Goal: Check status: Check status

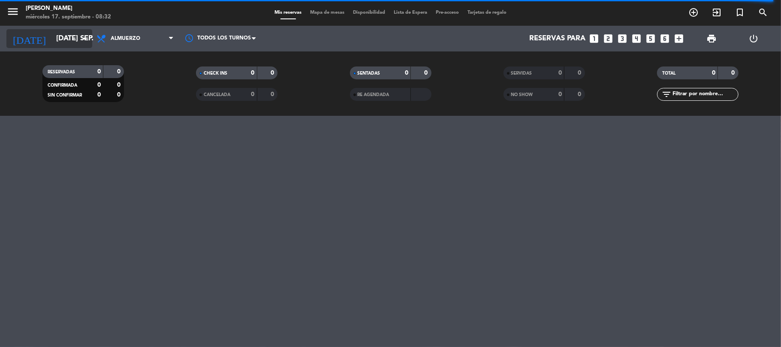
click at [52, 36] on input "[DATE] sep." at bounding box center [98, 38] width 93 height 17
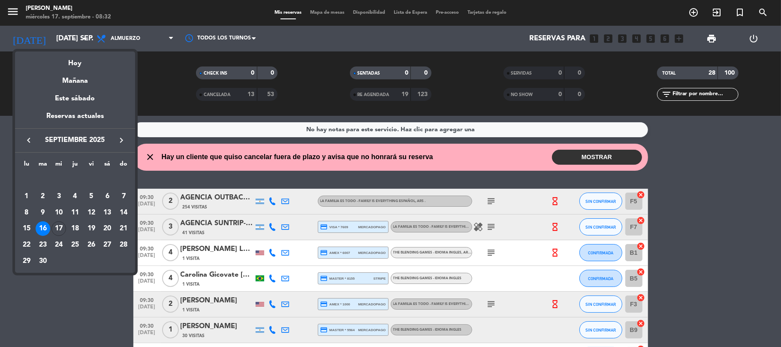
click at [229, 196] on div at bounding box center [390, 173] width 781 height 347
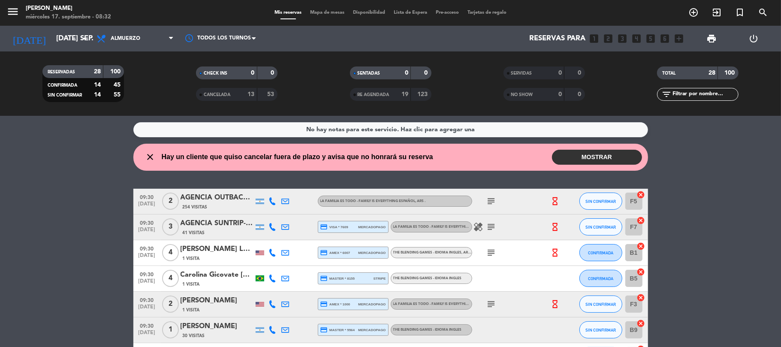
click at [229, 196] on div "AGENCIA OUTBACK- [PERSON_NAME]" at bounding box center [217, 197] width 73 height 11
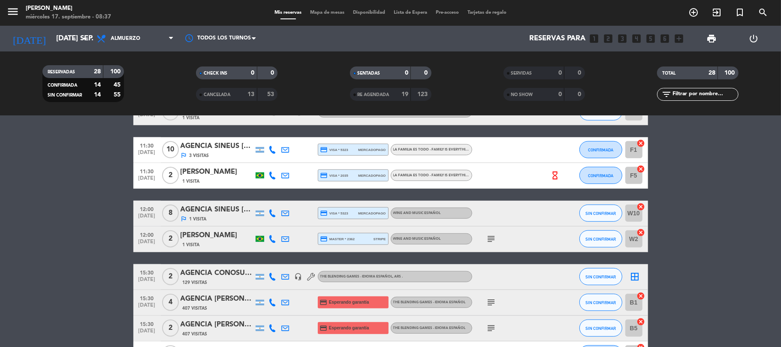
scroll to position [515, 0]
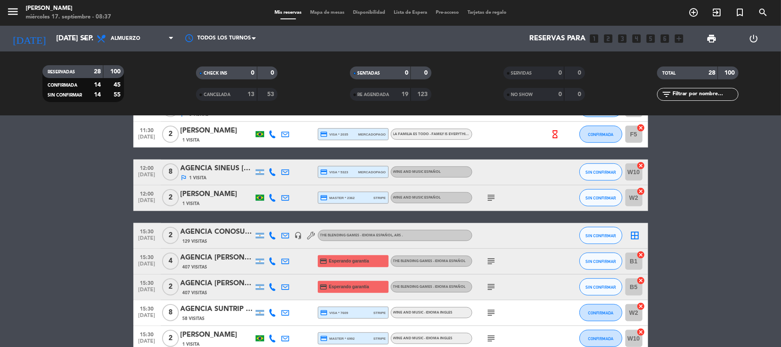
click at [205, 230] on div "AGENCIA CONOSUR [PERSON_NAME]" at bounding box center [217, 232] width 73 height 11
